Goal: Task Accomplishment & Management: Manage account settings

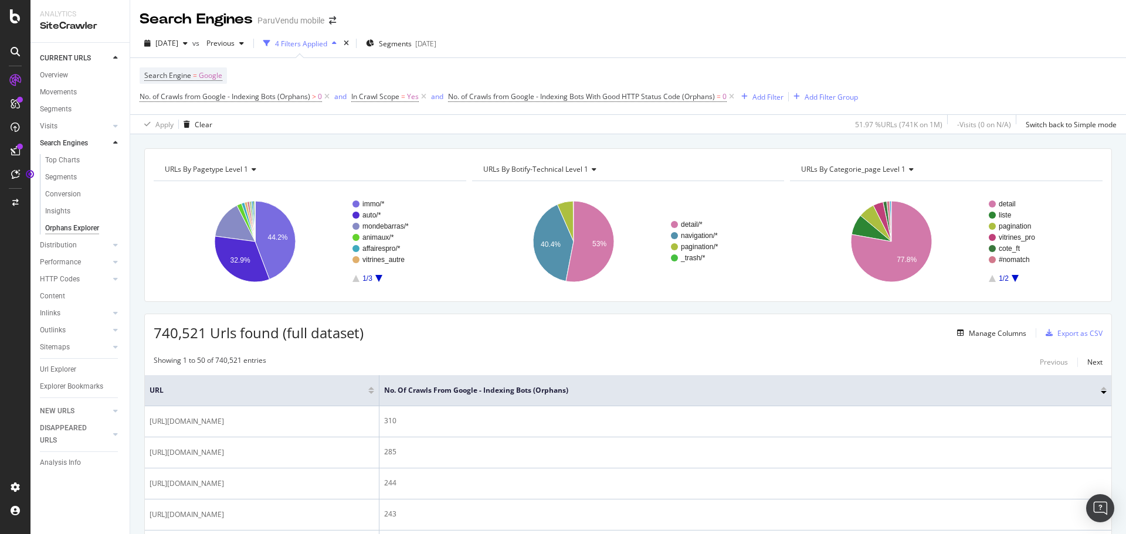
scroll to position [216, 0]
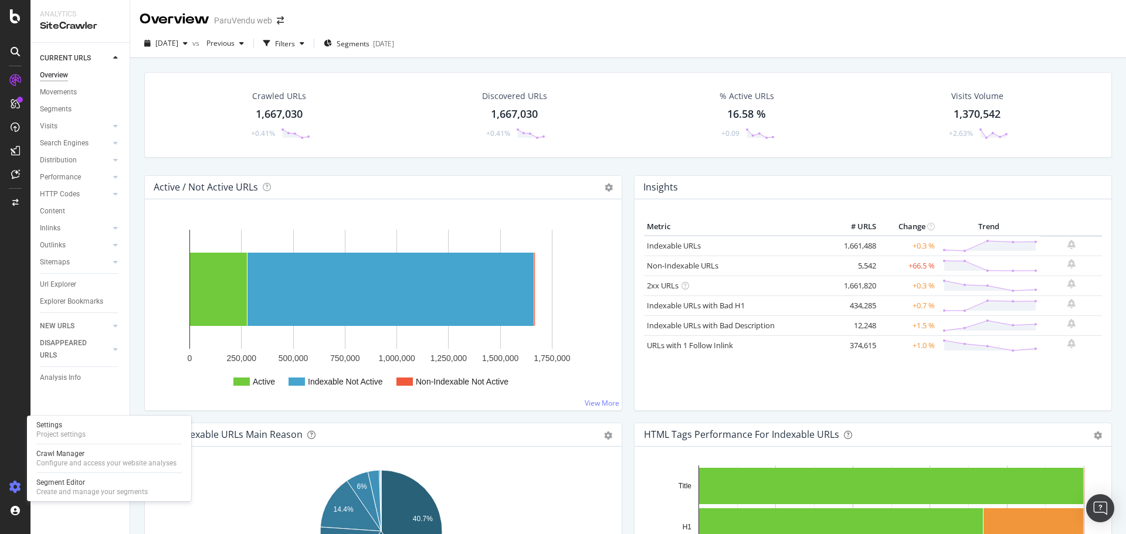
click at [11, 486] on icon at bounding box center [15, 488] width 12 height 12
click at [62, 434] on div "Project settings" at bounding box center [60, 434] width 49 height 9
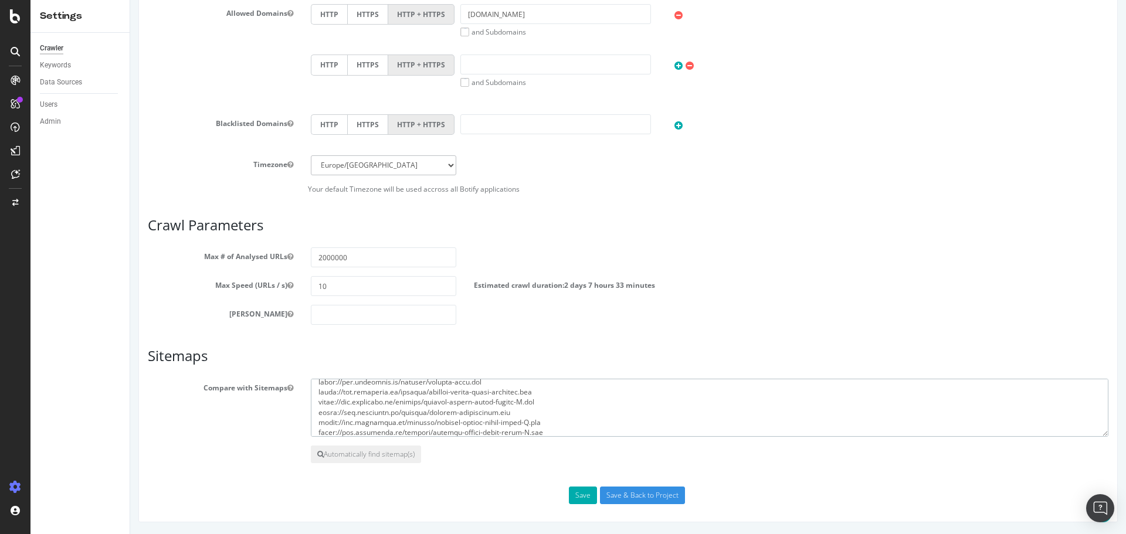
scroll to position [221, 0]
drag, startPoint x: 314, startPoint y: 388, endPoint x: 649, endPoint y: 527, distance: 362.1
click at [649, 527] on html "ParuVendu web × × Main Advanced Settings Domain Validation HTML Extract Schedul…" at bounding box center [628, 66] width 996 height 937
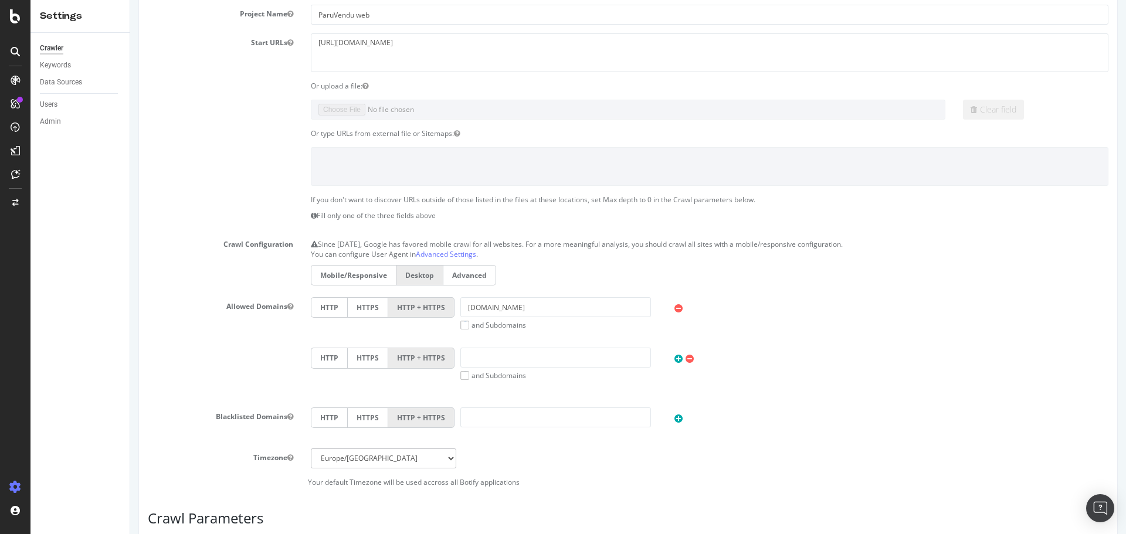
scroll to position [0, 0]
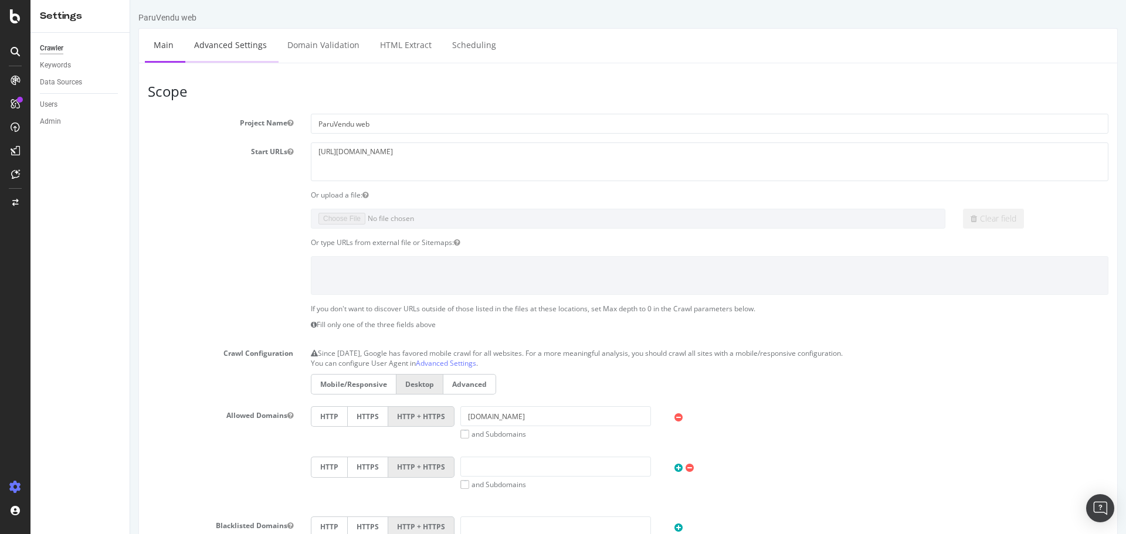
click at [250, 45] on link "Advanced Settings" at bounding box center [230, 45] width 90 height 32
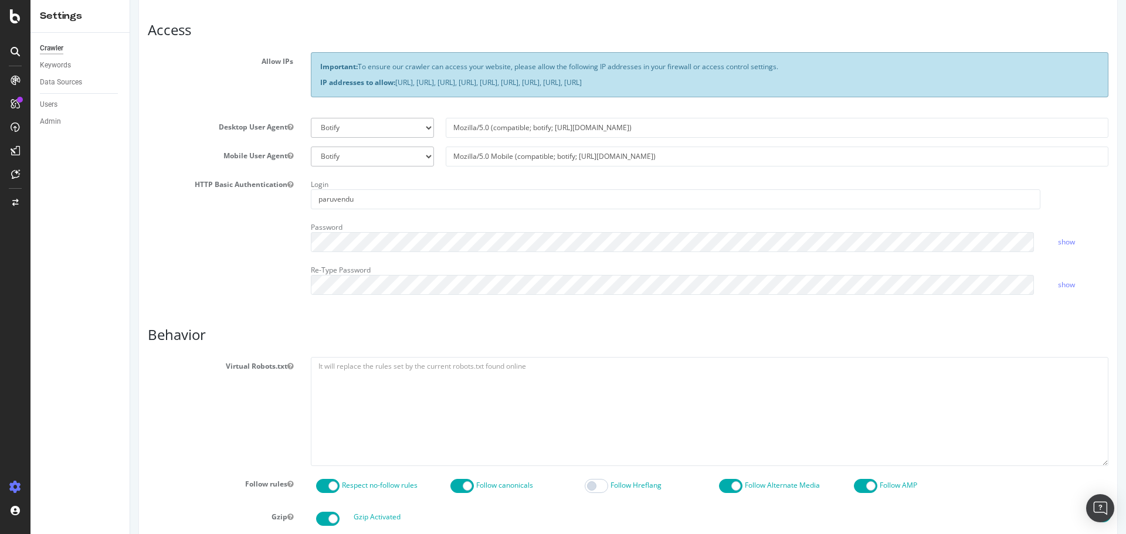
scroll to position [235, 0]
